Goal: Check status

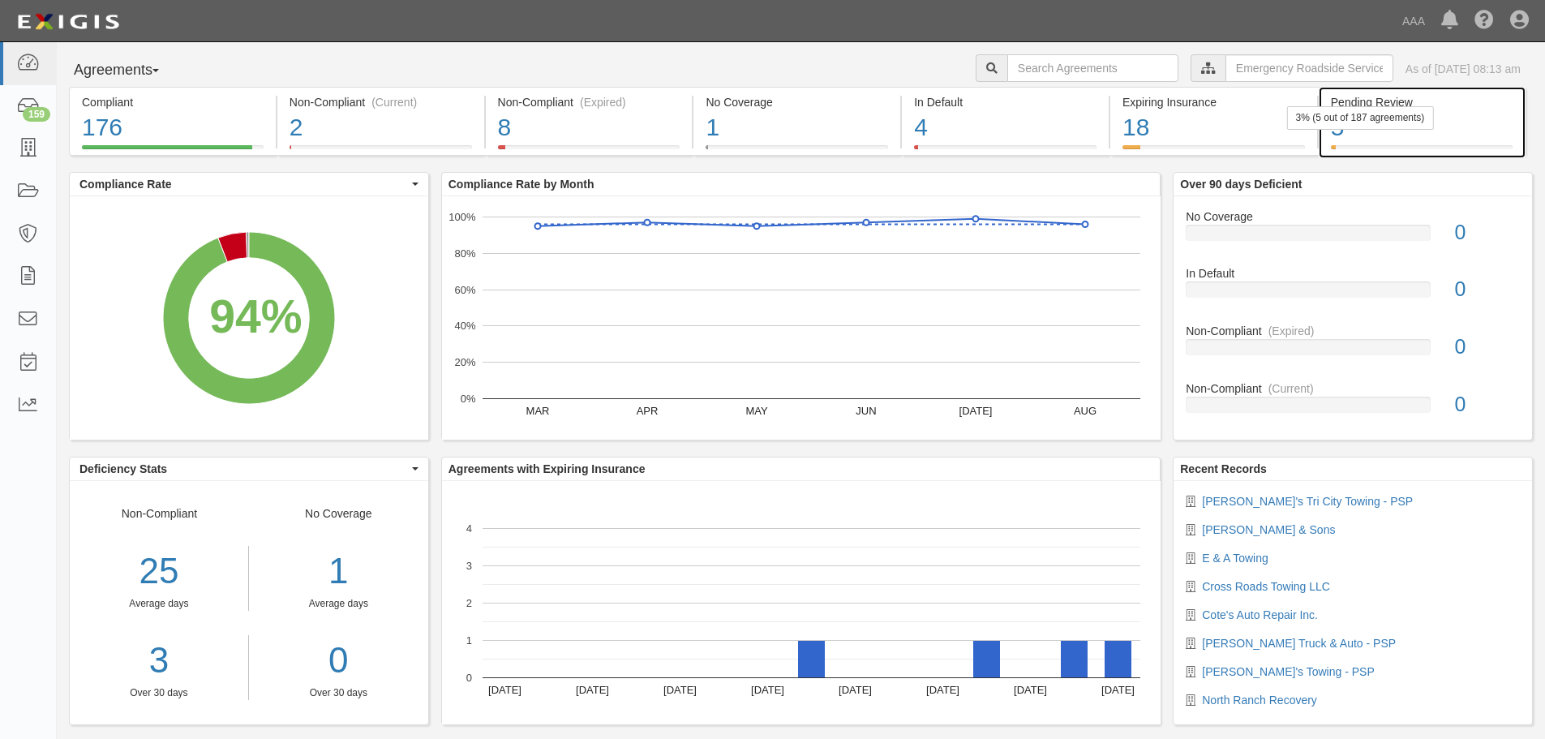
click at [1421, 127] on div "3% (5 out of 187 agreements)" at bounding box center [1360, 118] width 147 height 24
